Goal: Information Seeking & Learning: Find specific fact

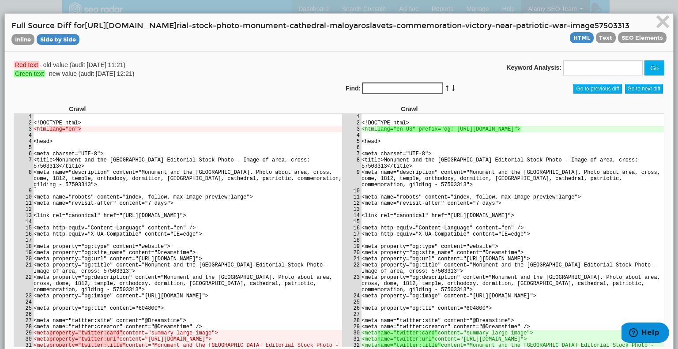
scroll to position [20135, 0]
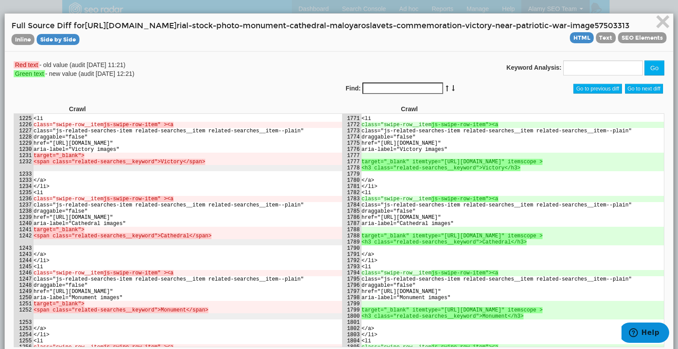
copy td "Patriotic"
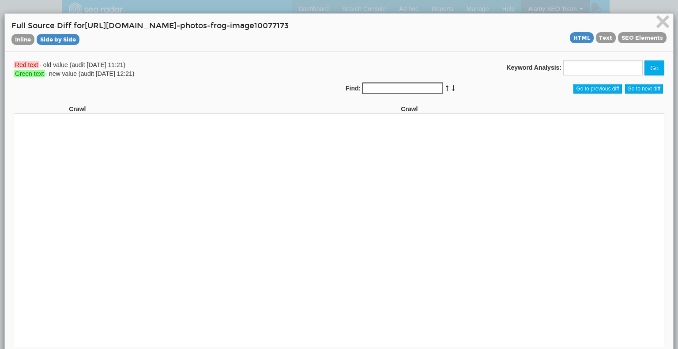
scroll to position [44, 0]
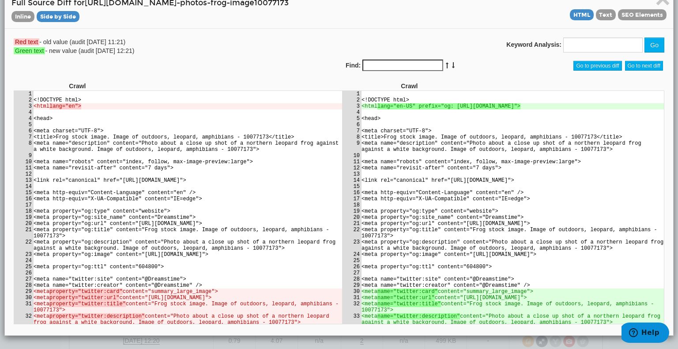
scroll to position [22718, 0]
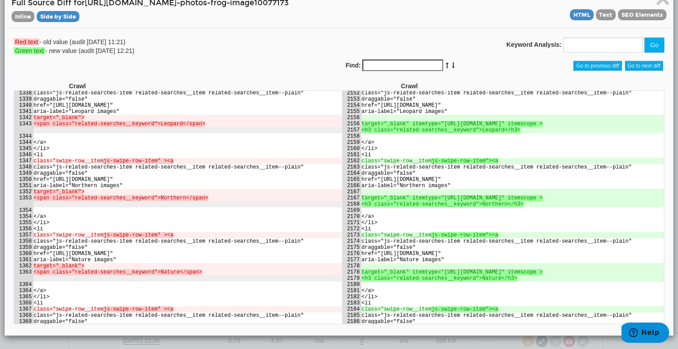
drag, startPoint x: 465, startPoint y: 145, endPoint x: 513, endPoint y: 146, distance: 48.1
copy td "Northern Leopard"
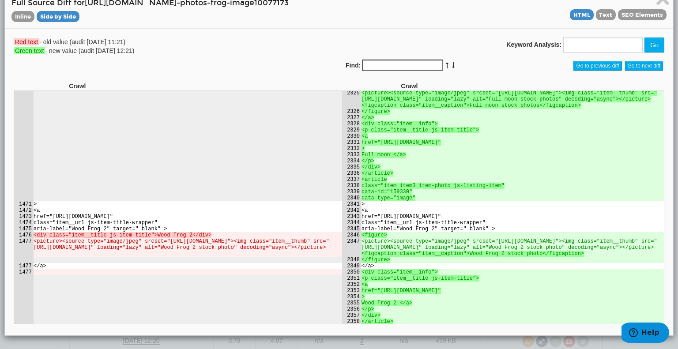
scroll to position [23910, 0]
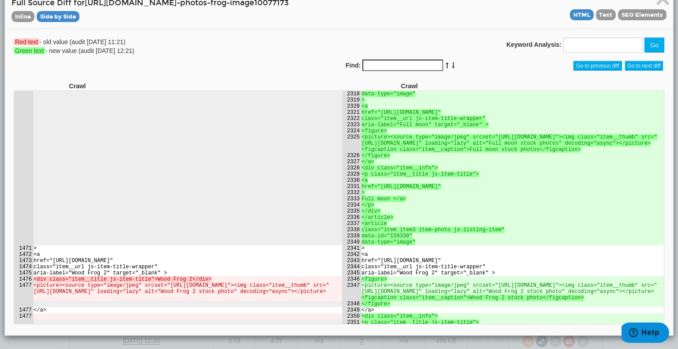
drag, startPoint x: 476, startPoint y: 161, endPoint x: 597, endPoint y: 163, distance: 120.9
copy td "Designers also selected these stock photos"
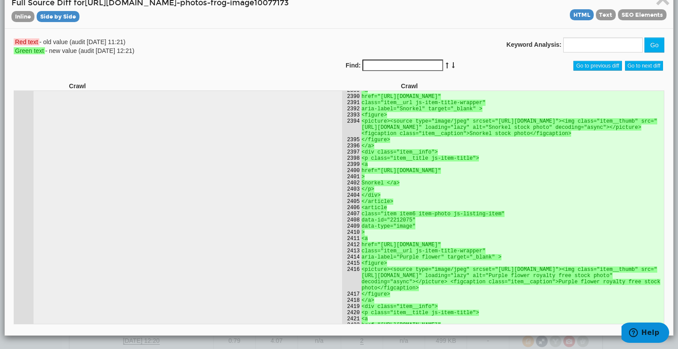
scroll to position [24263, 0]
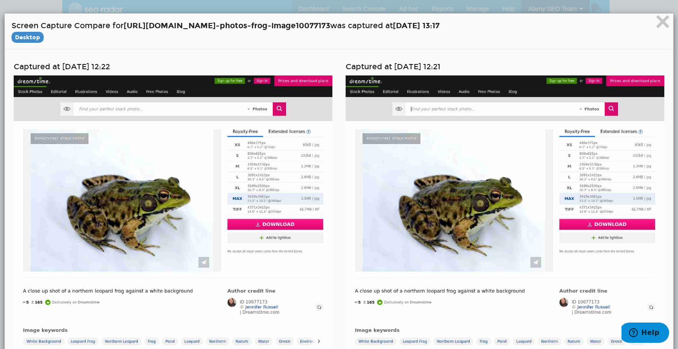
scroll to position [35, 0]
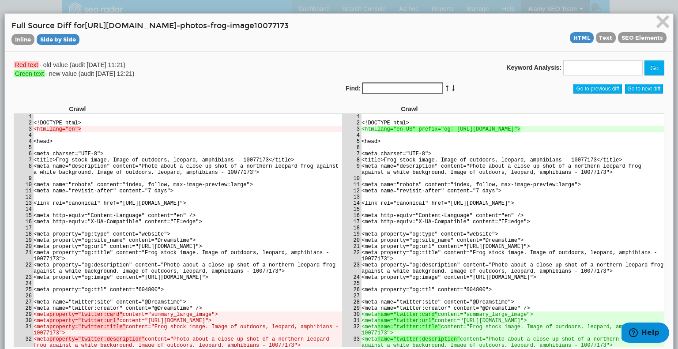
scroll to position [50028, 0]
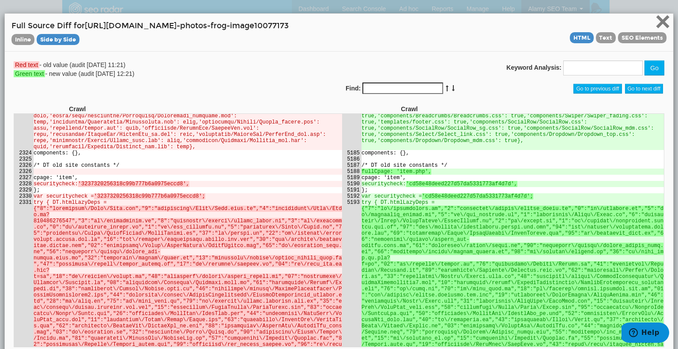
click at [661, 19] on span "×" at bounding box center [662, 22] width 15 height 30
